Goal: Use online tool/utility: Utilize a website feature to perform a specific function

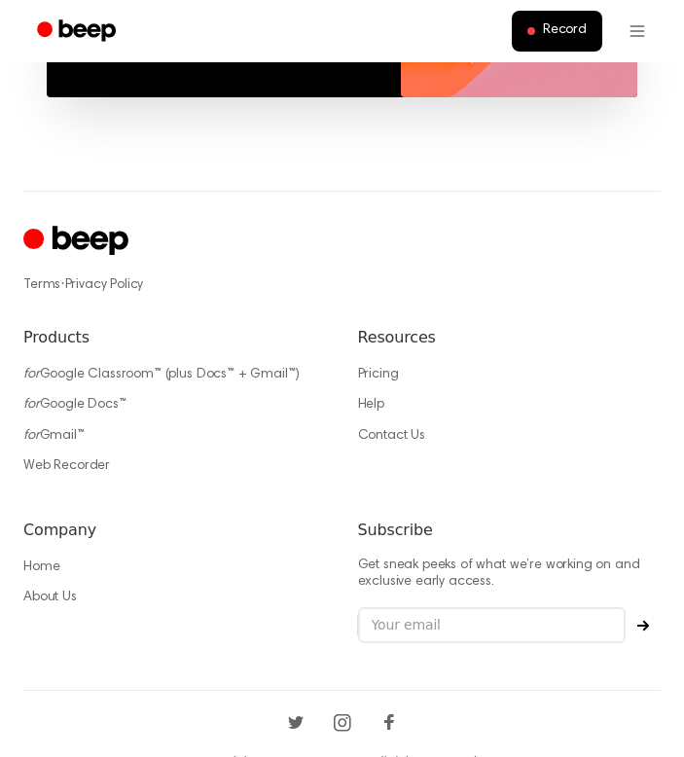
scroll to position [1495, 0]
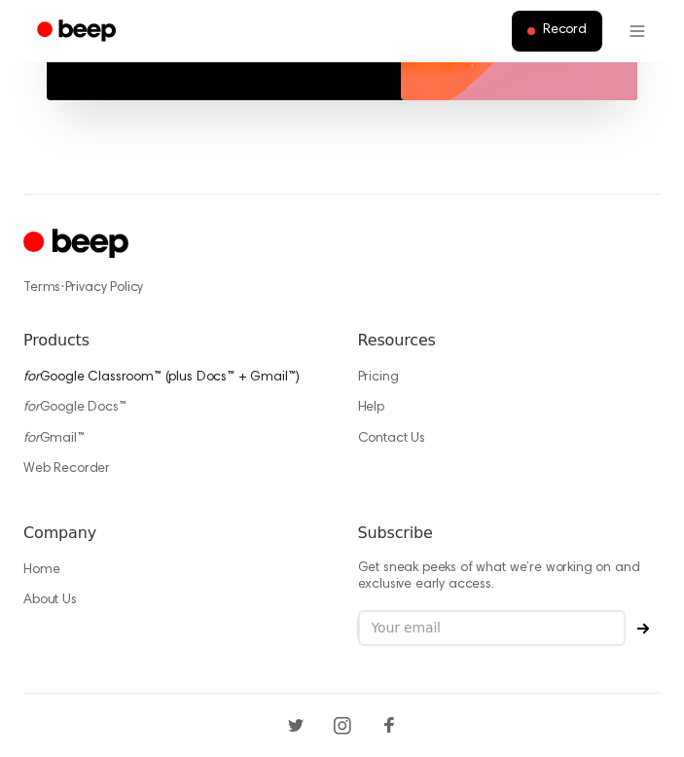
click at [213, 371] on link "for Google Classroom™ (plus Docs™ + Gmail™)" at bounding box center [161, 378] width 276 height 14
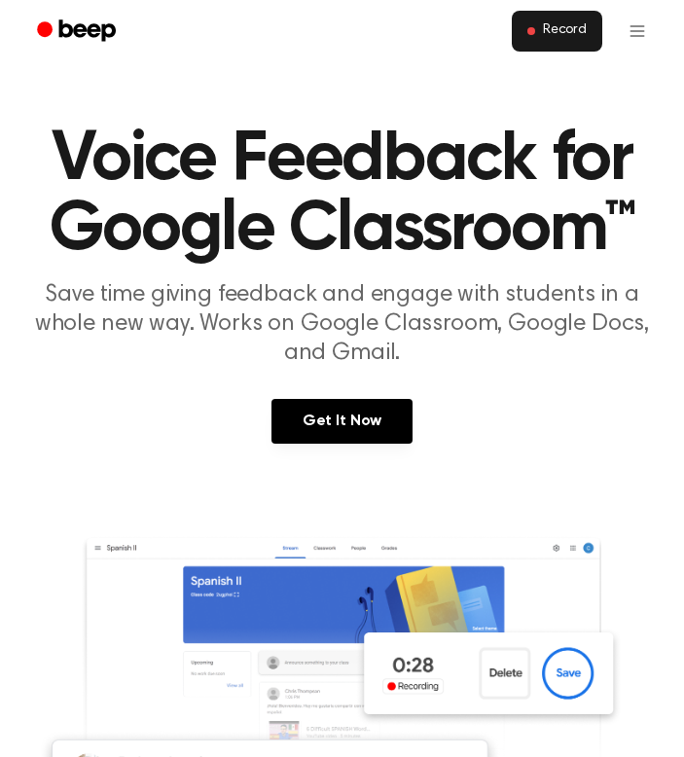
click at [556, 41] on button "Record" at bounding box center [557, 31] width 91 height 41
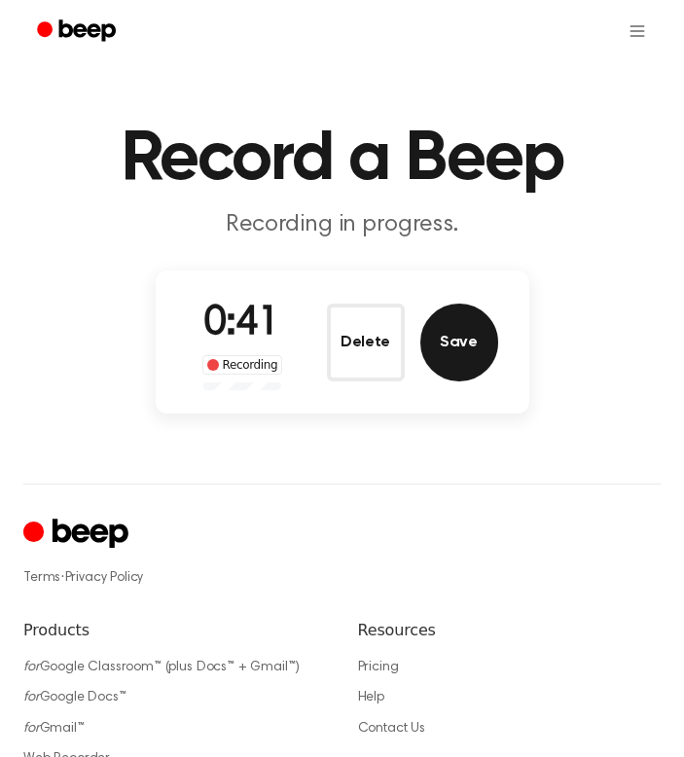
click at [459, 349] on button "Save" at bounding box center [460, 343] width 78 height 78
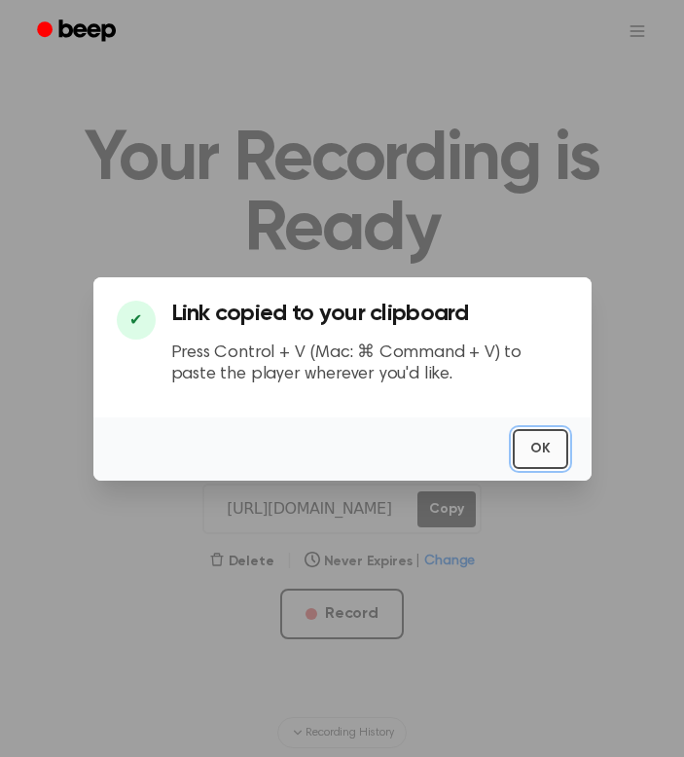
click at [531, 455] on button "OK" at bounding box center [540, 449] width 55 height 40
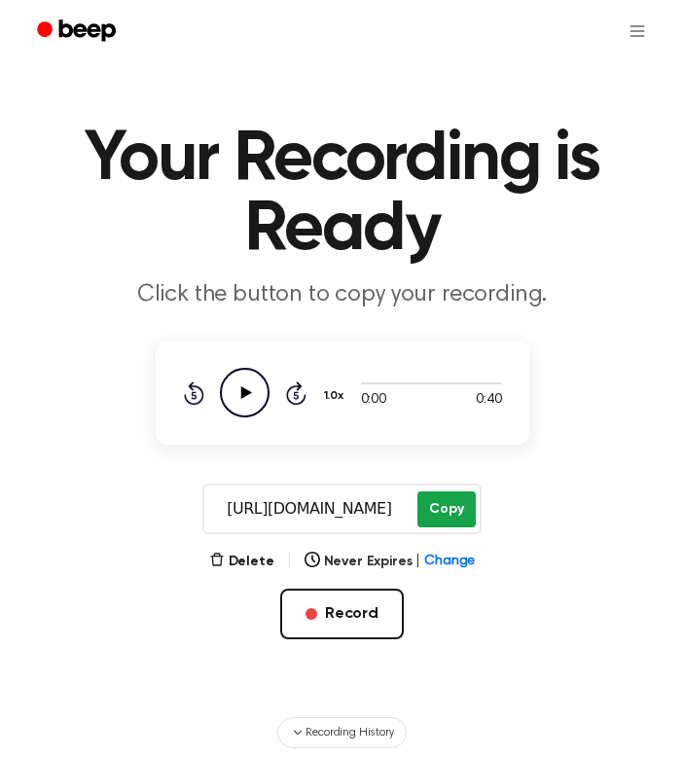
click at [451, 502] on button "Copy" at bounding box center [446, 510] width 57 height 36
